Goal: Task Accomplishment & Management: Use online tool/utility

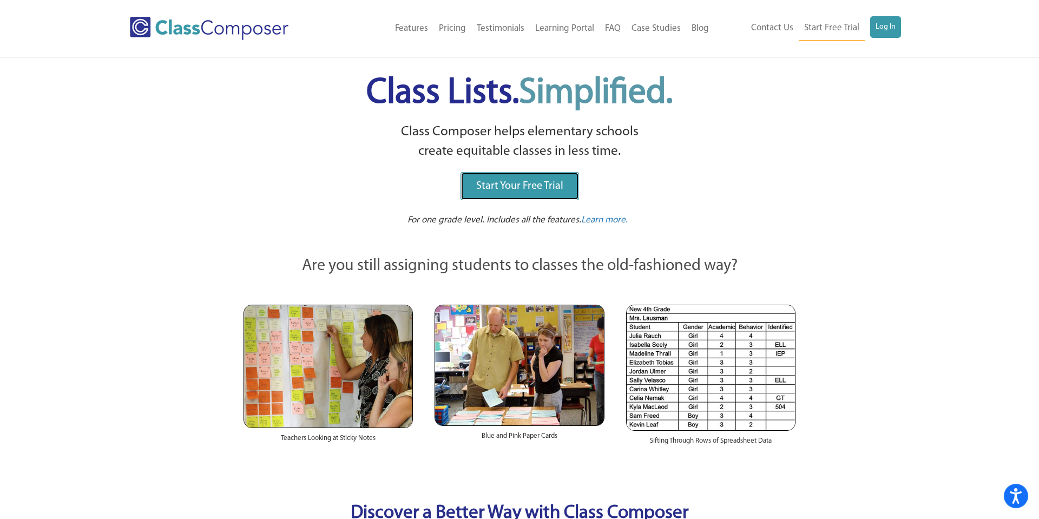
click at [549, 183] on span "Start Your Free Trial" at bounding box center [519, 186] width 87 height 11
click at [891, 33] on link "Log In" at bounding box center [885, 27] width 31 height 22
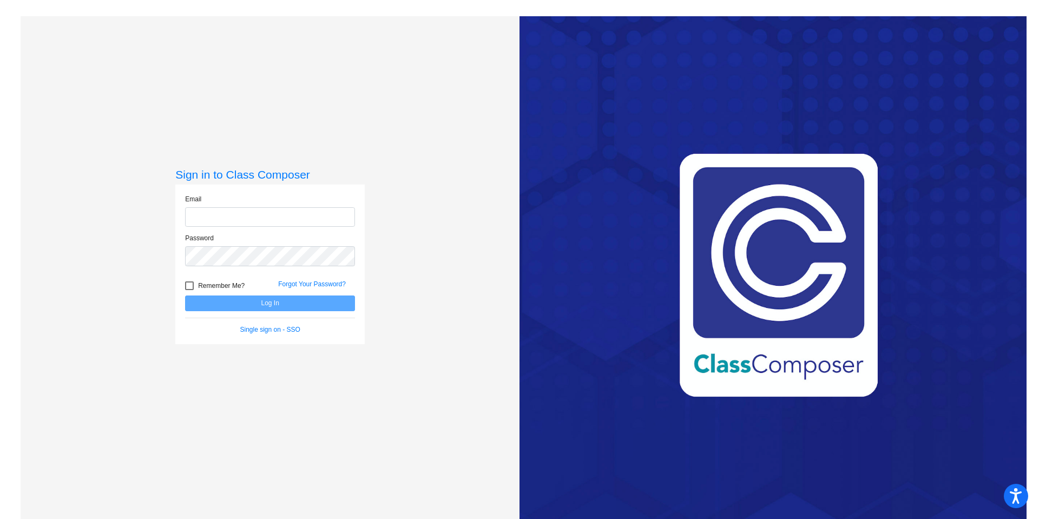
type input "elizabeth_armstrong@lkstevens.wednet.edu"
click at [271, 306] on button "Log In" at bounding box center [270, 303] width 170 height 16
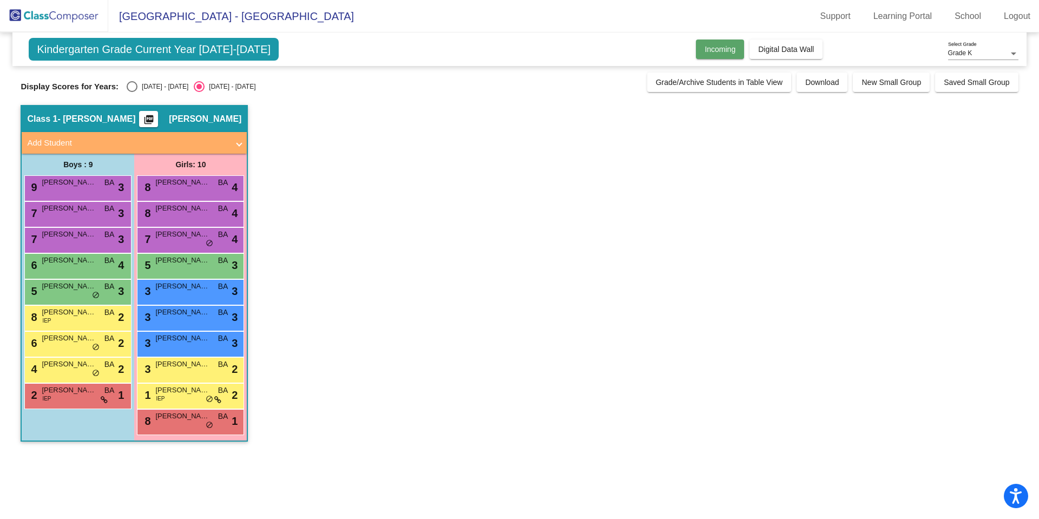
click at [715, 54] on button "Incoming" at bounding box center [720, 49] width 48 height 19
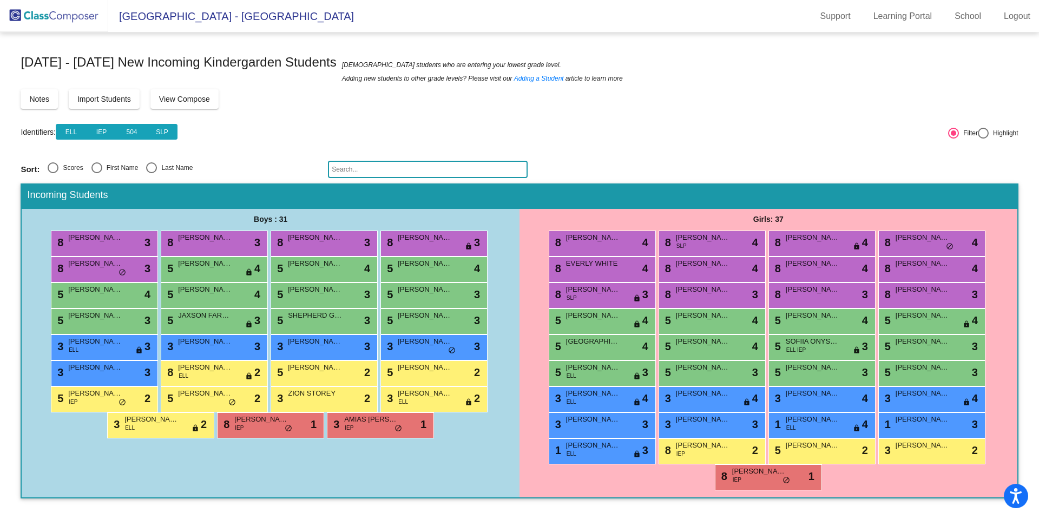
click at [199, 104] on button "View Compose" at bounding box center [184, 98] width 68 height 19
